Goal: Information Seeking & Learning: Learn about a topic

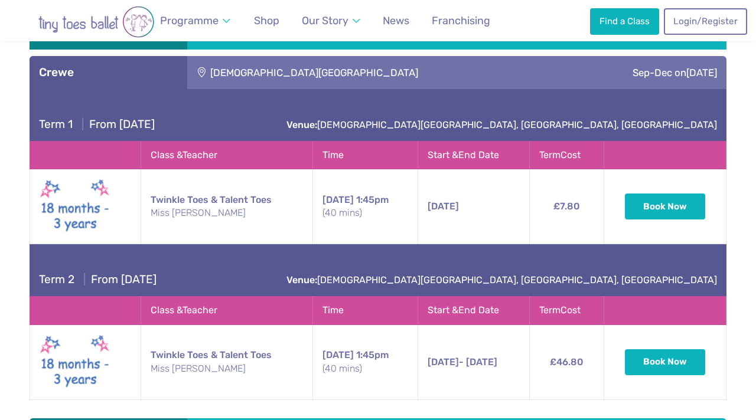
scroll to position [1202, 0]
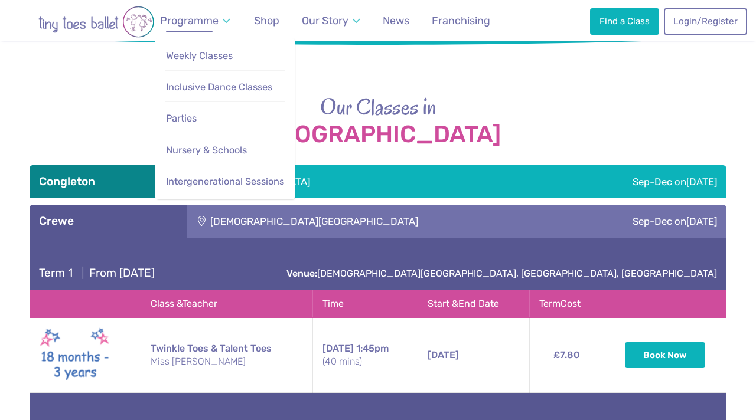
click at [224, 19] on link "Programme" at bounding box center [195, 21] width 81 height 27
click at [220, 54] on span "Weekly Classes" at bounding box center [199, 55] width 67 height 11
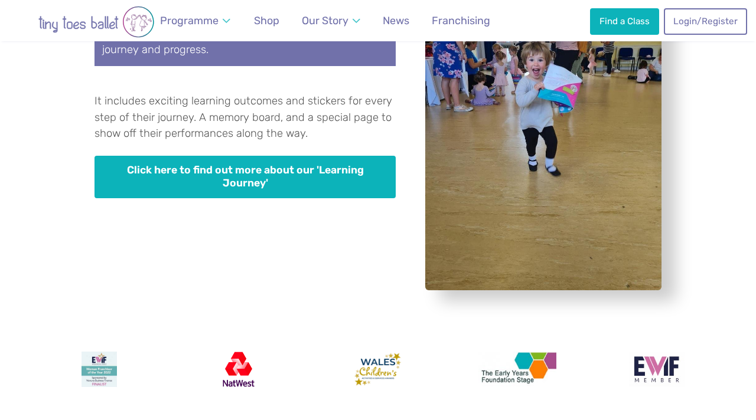
scroll to position [3517, 0]
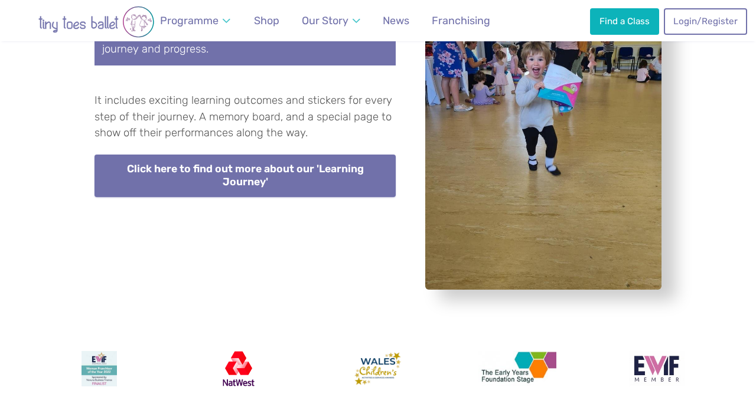
click at [300, 155] on link "Click here to find out more about our 'Learning Journey'" at bounding box center [244, 176] width 301 height 43
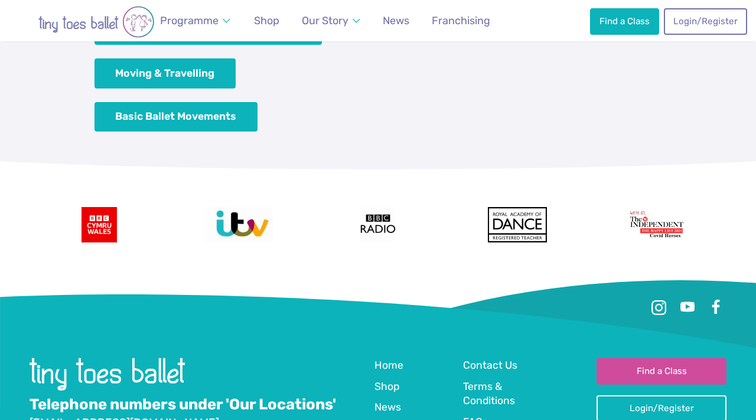
scroll to position [1833, 0]
